Goal: Task Accomplishment & Management: Use online tool/utility

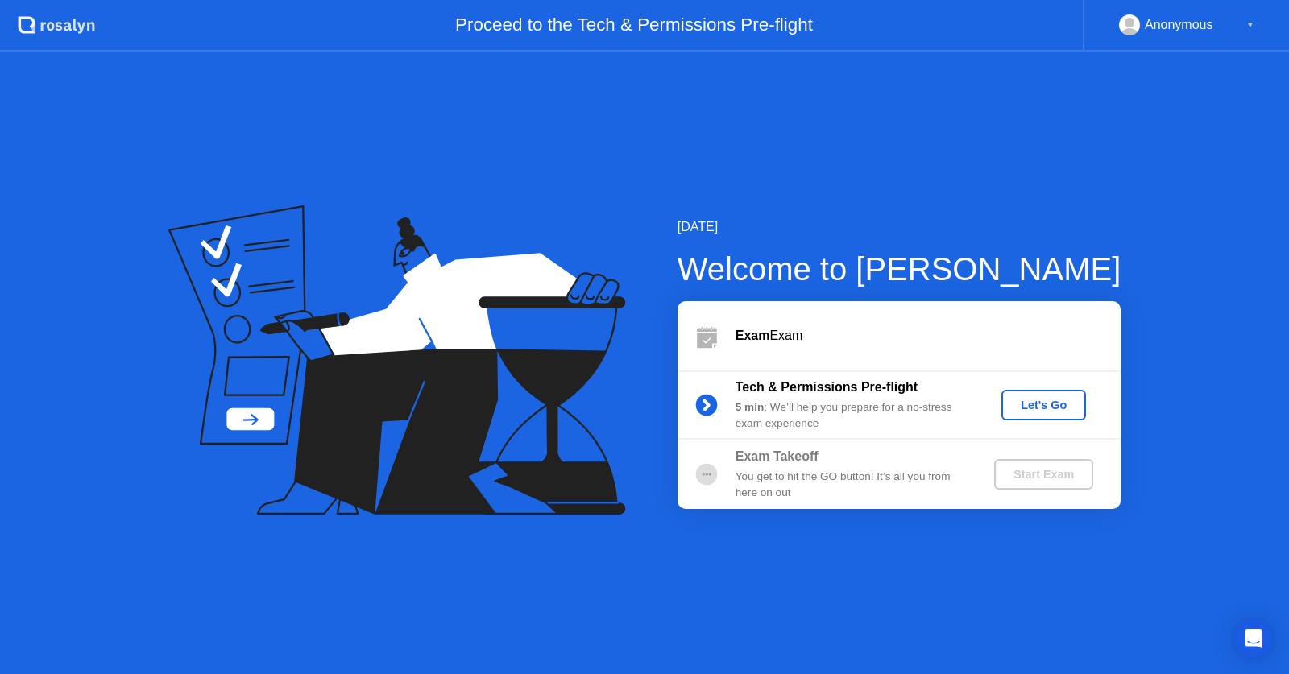
click at [1046, 408] on div "Let's Go" at bounding box center [1044, 405] width 72 height 13
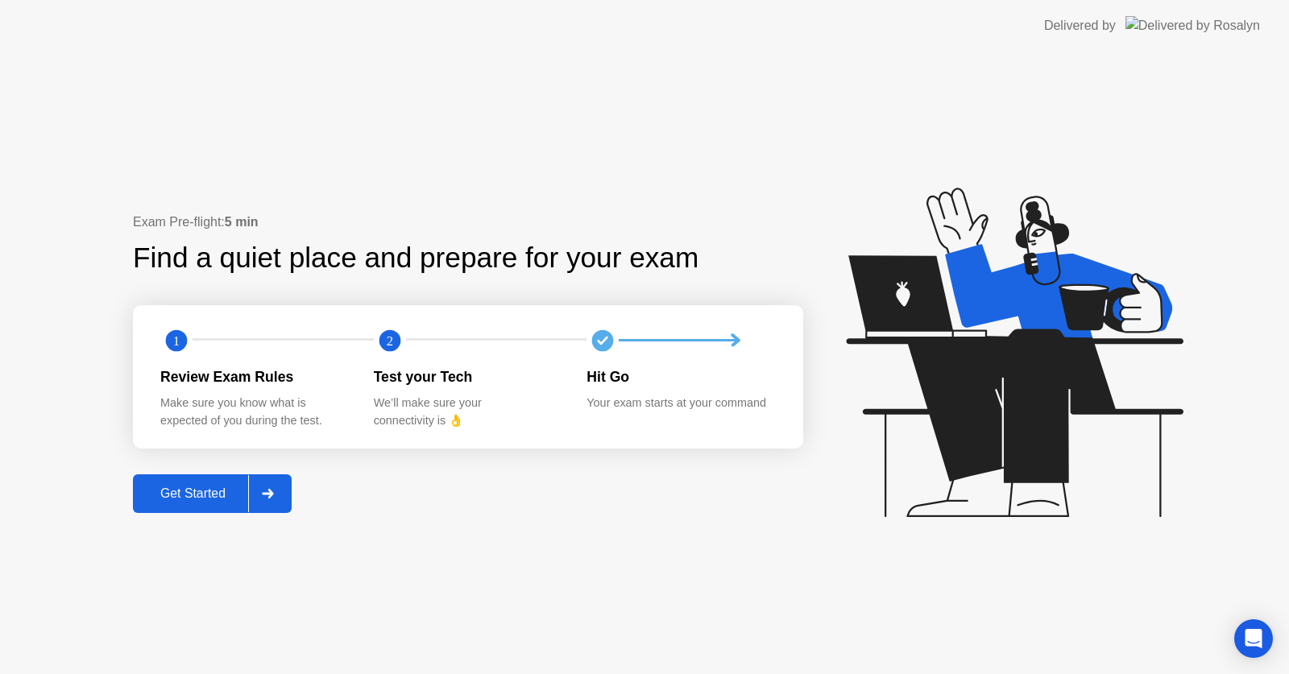
click at [201, 496] on div "Get Started" at bounding box center [193, 494] width 110 height 15
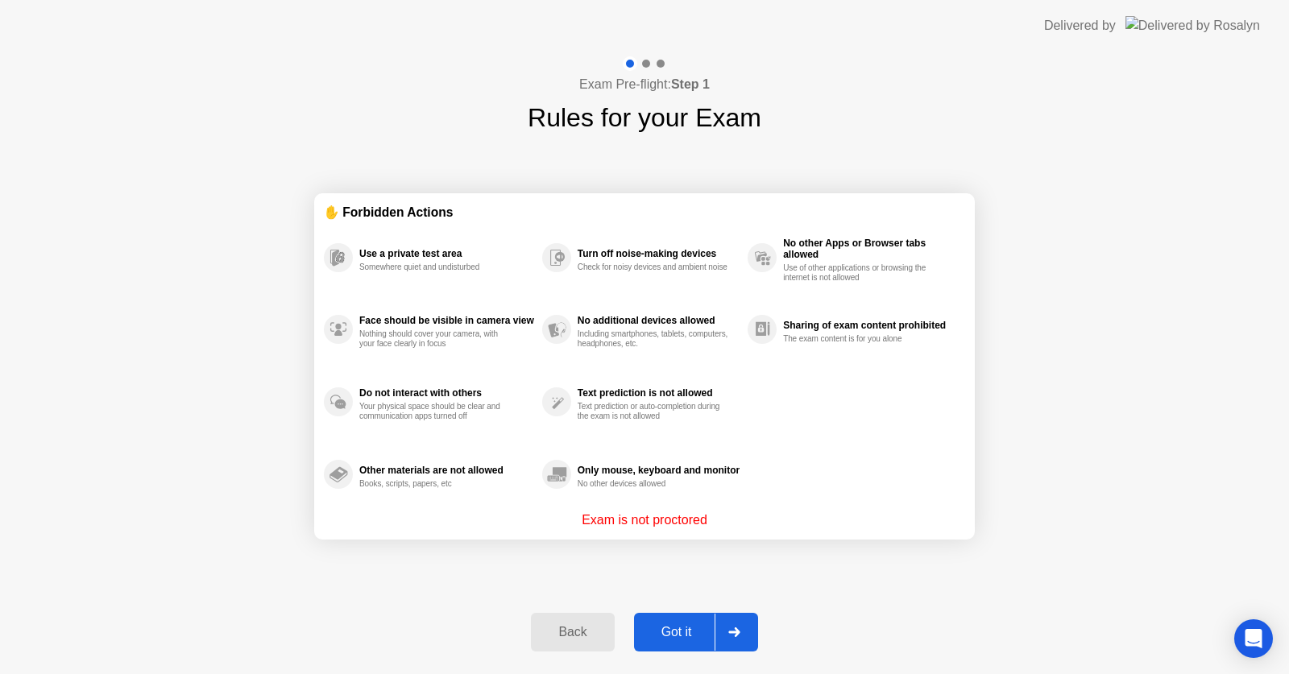
click at [674, 634] on div "Got it" at bounding box center [677, 632] width 76 height 15
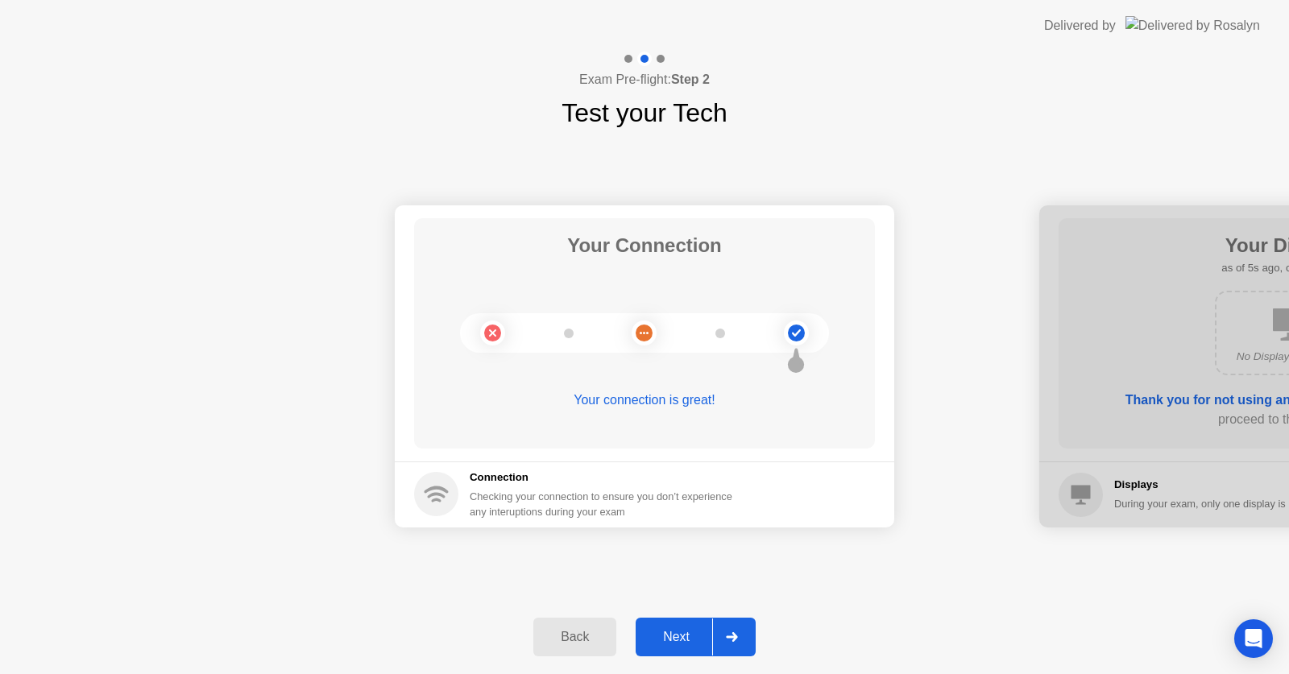
click at [691, 634] on div "Next" at bounding box center [677, 637] width 72 height 15
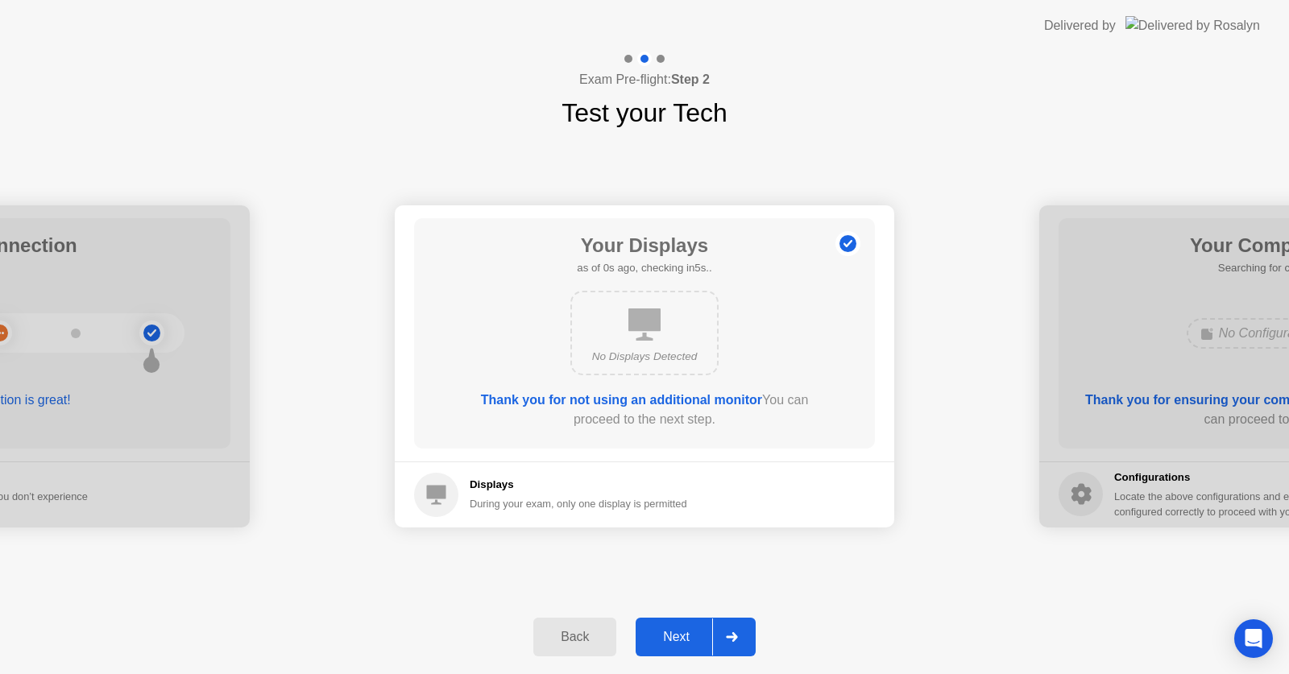
click at [657, 641] on div "Next" at bounding box center [677, 637] width 72 height 15
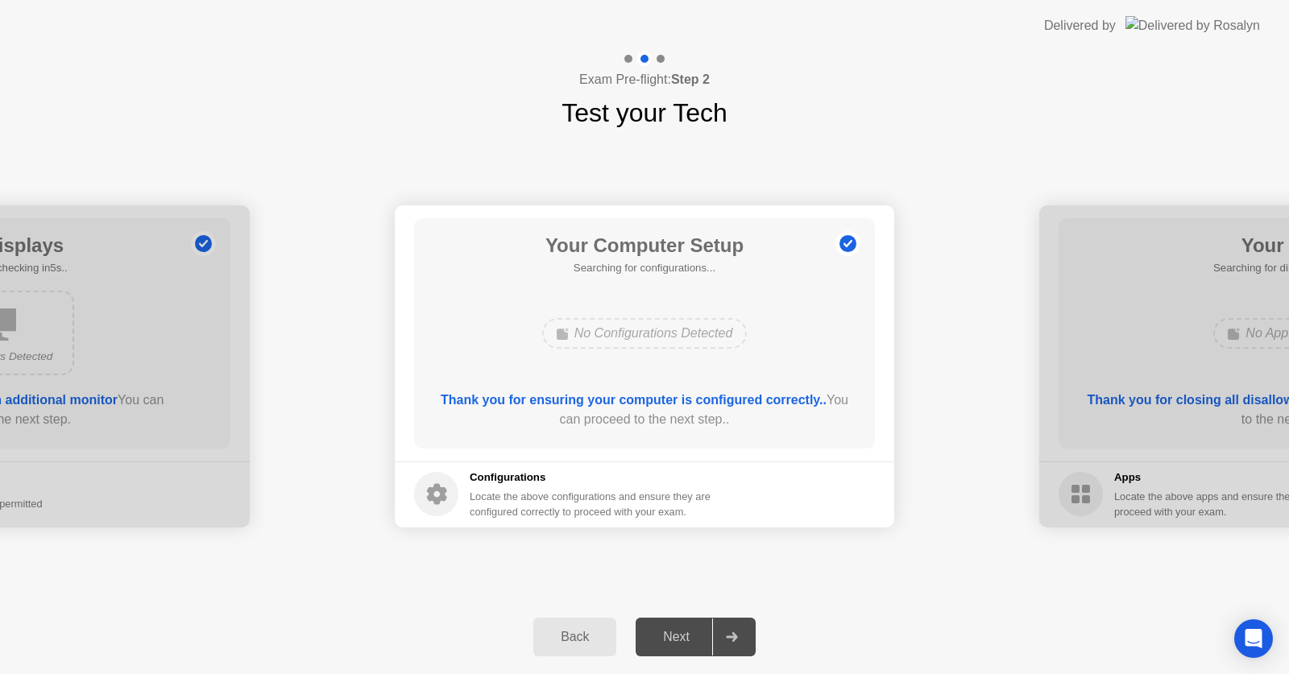
click at [657, 641] on div "Next" at bounding box center [677, 637] width 72 height 15
click at [1156, 349] on div at bounding box center [1289, 366] width 500 height 322
drag, startPoint x: 669, startPoint y: 633, endPoint x: 678, endPoint y: 637, distance: 10.5
click at [669, 634] on div "Next" at bounding box center [677, 637] width 72 height 15
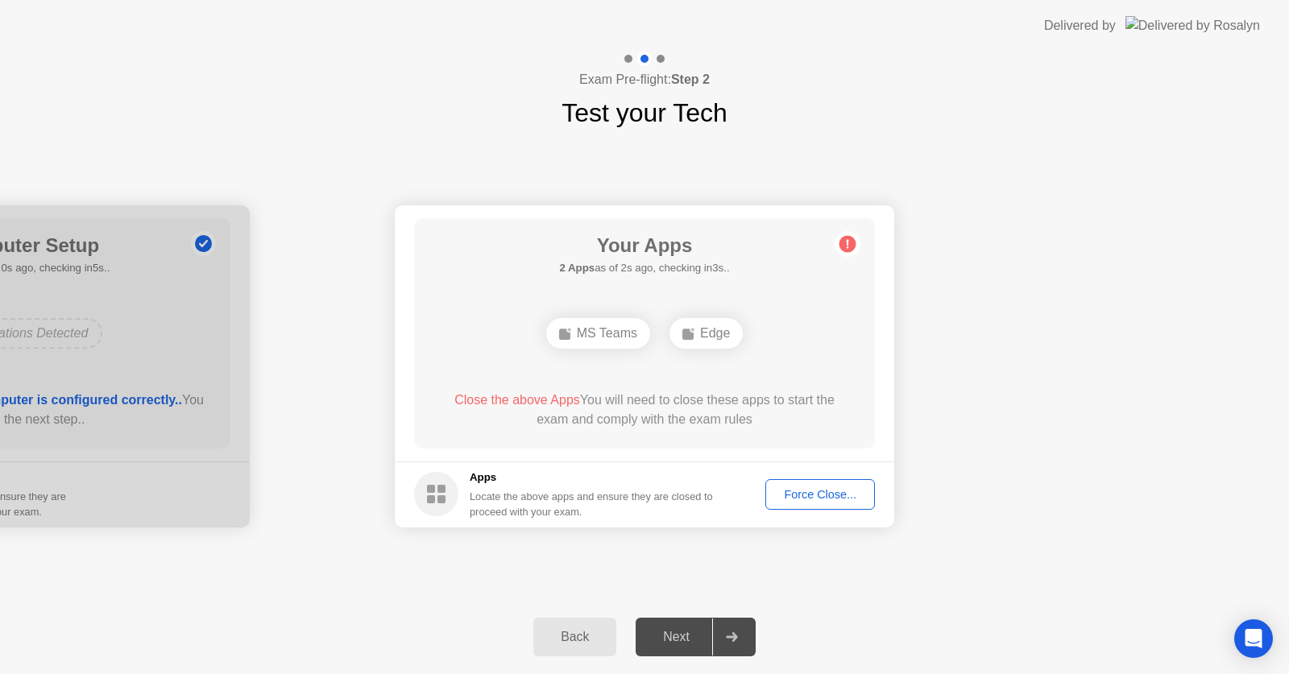
click at [798, 499] on div "Force Close..." at bounding box center [820, 494] width 98 height 13
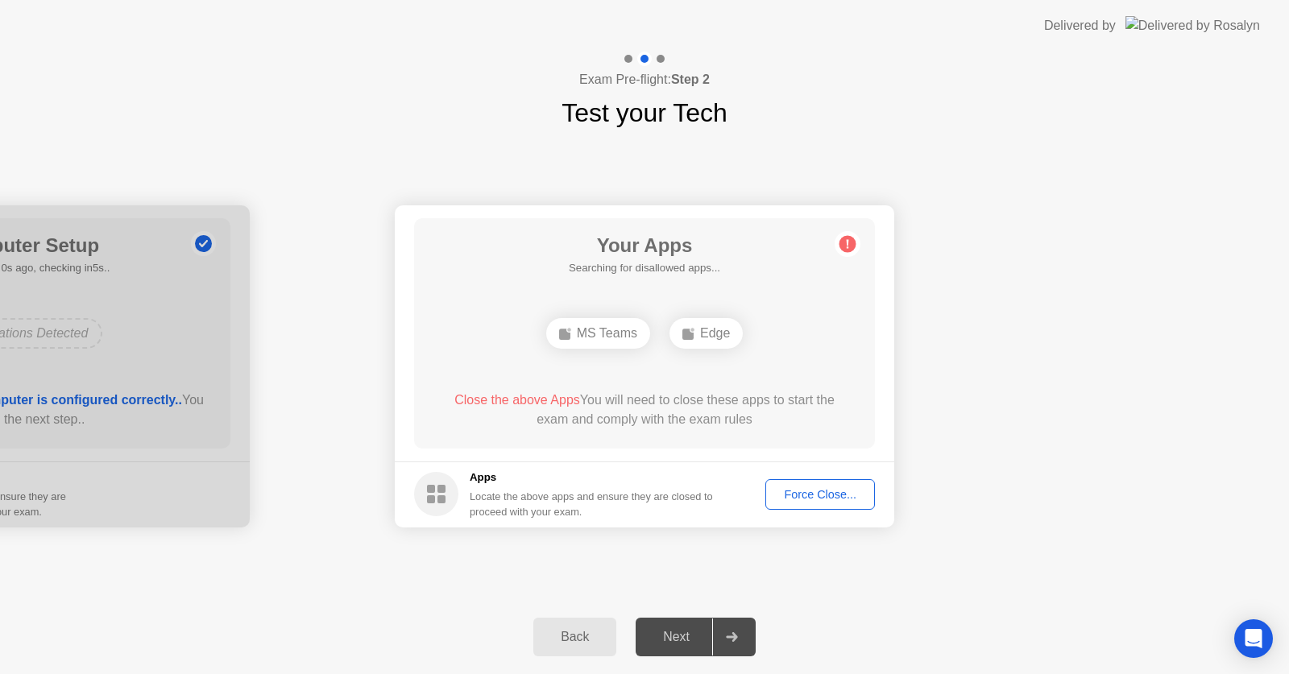
click at [794, 505] on button "Force Close..." at bounding box center [820, 494] width 110 height 31
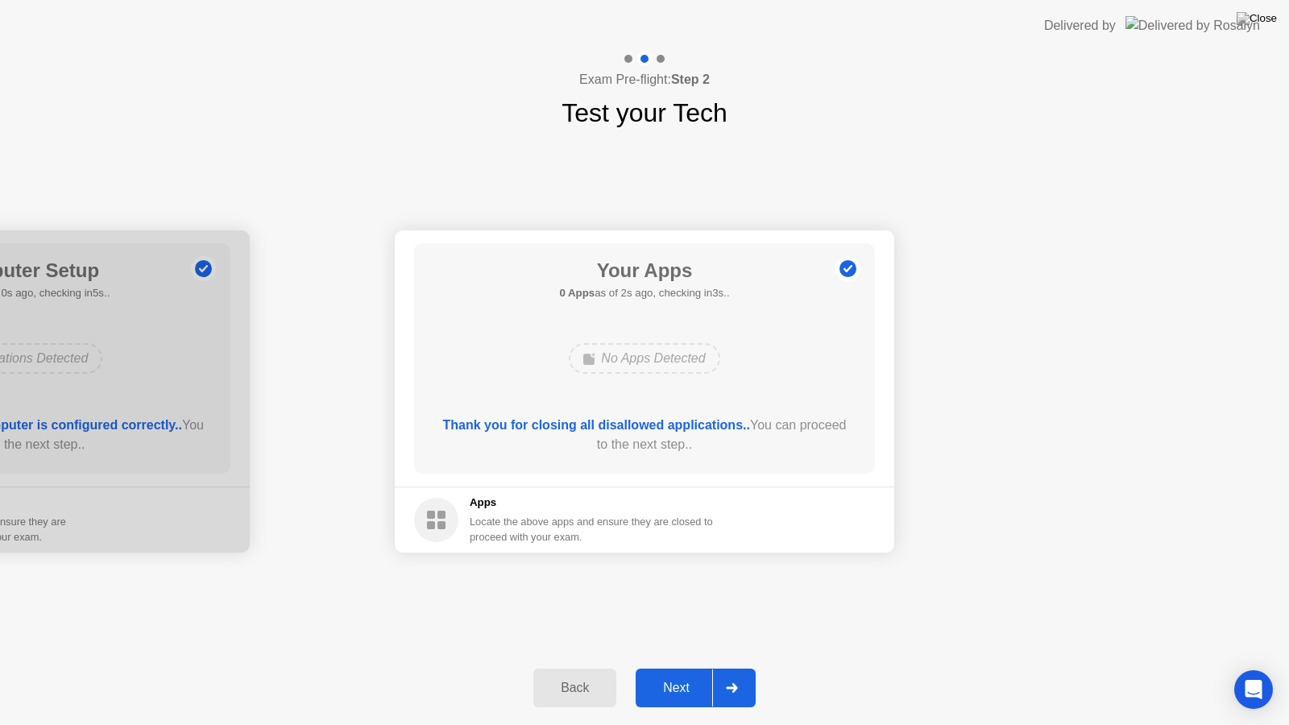
click at [673, 674] on div "Next" at bounding box center [677, 688] width 72 height 15
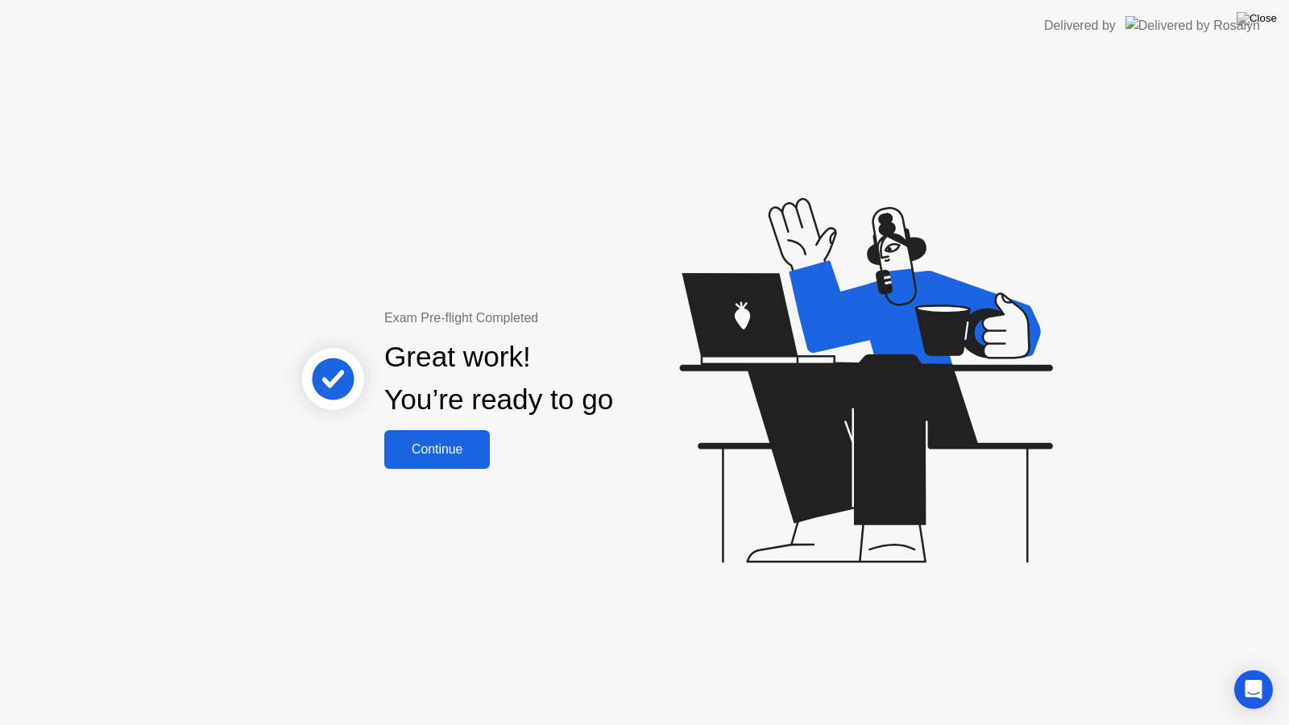
click at [454, 457] on div "Continue" at bounding box center [437, 449] width 96 height 15
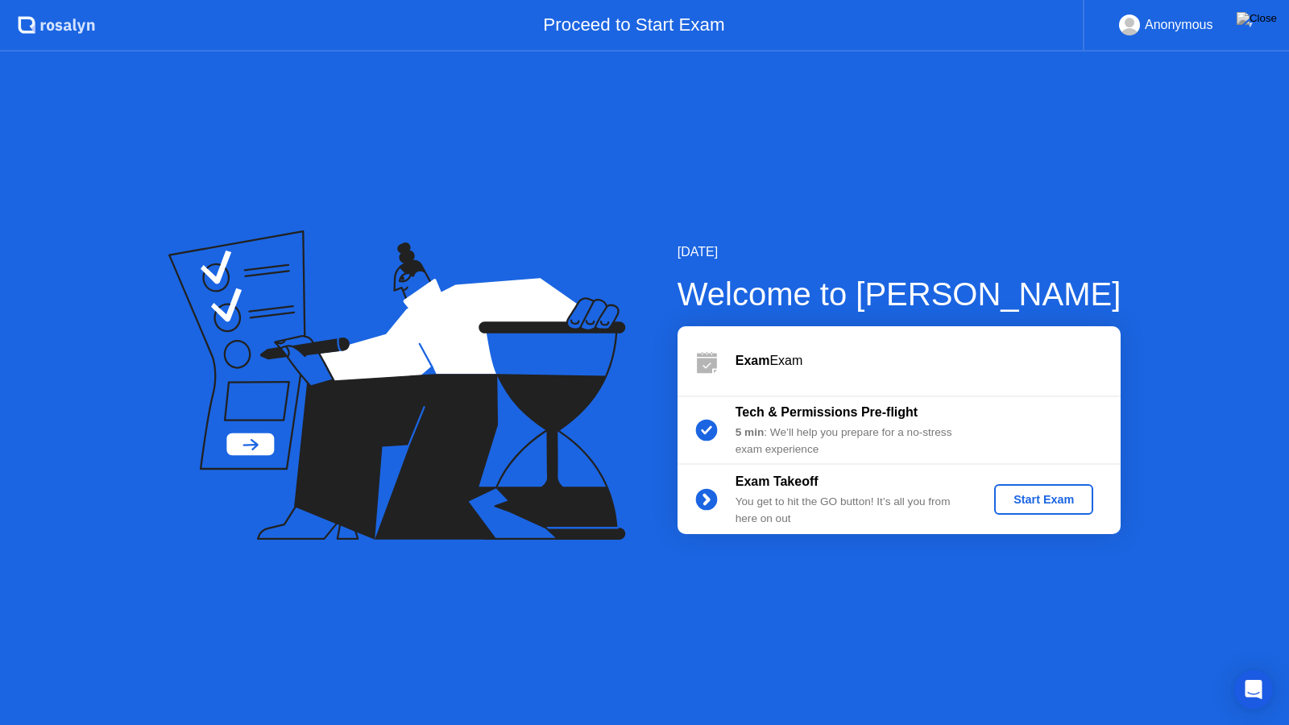
click at [1015, 505] on div "Start Exam" at bounding box center [1044, 499] width 86 height 13
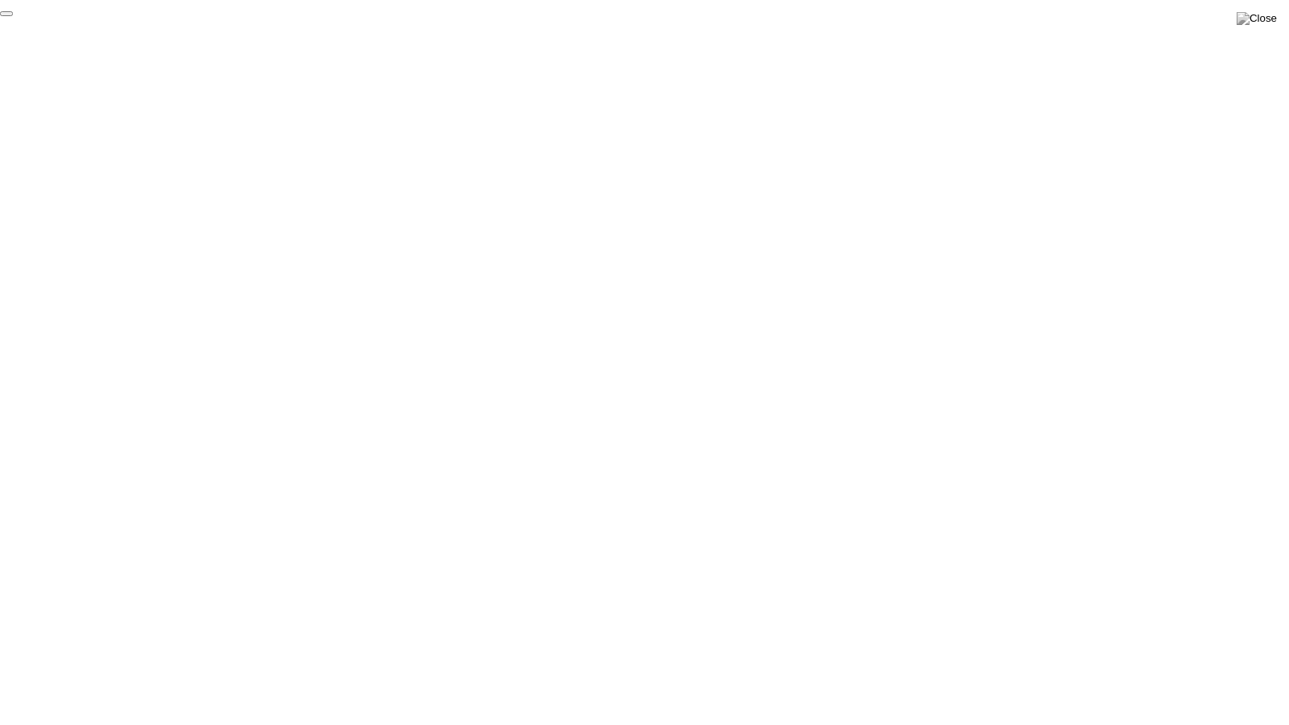
click div "End Proctoring Session"
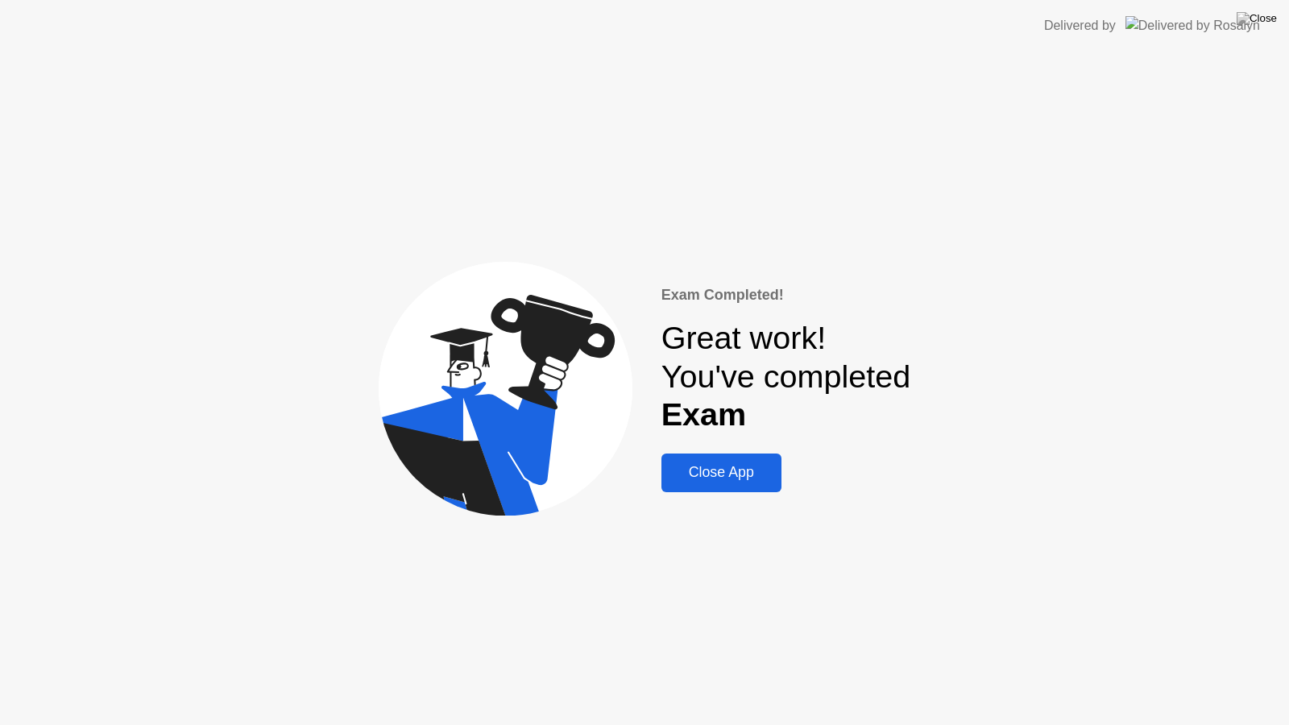
click at [757, 479] on div "Close App" at bounding box center [721, 472] width 110 height 17
